Goal: Find specific page/section

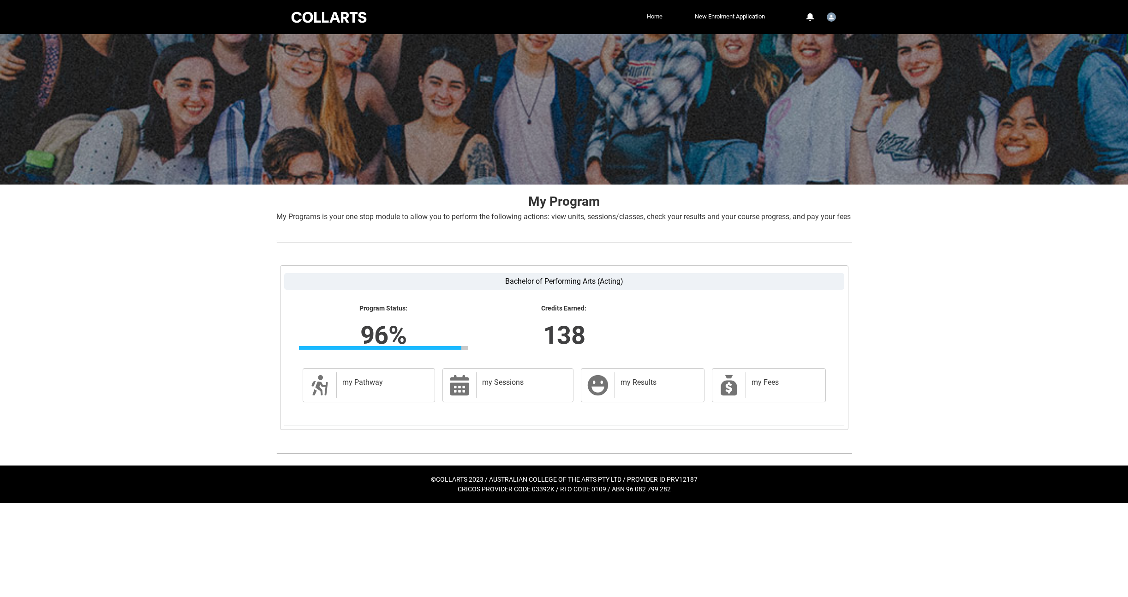
click at [654, 19] on link "Home" at bounding box center [655, 17] width 20 height 14
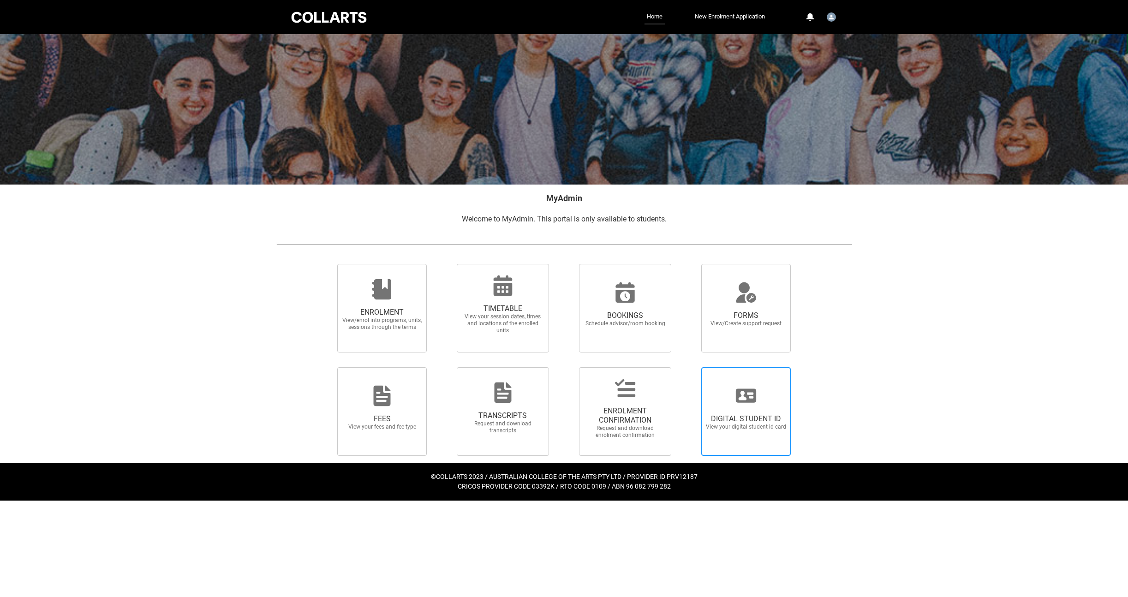
click at [758, 398] on div at bounding box center [746, 396] width 89 height 22
click at [690, 367] on input "DIGITAL STUDENT ID View your digital student id card" at bounding box center [690, 367] width 0 height 0
radio input "true"
